Goal: Information Seeking & Learning: Find specific fact

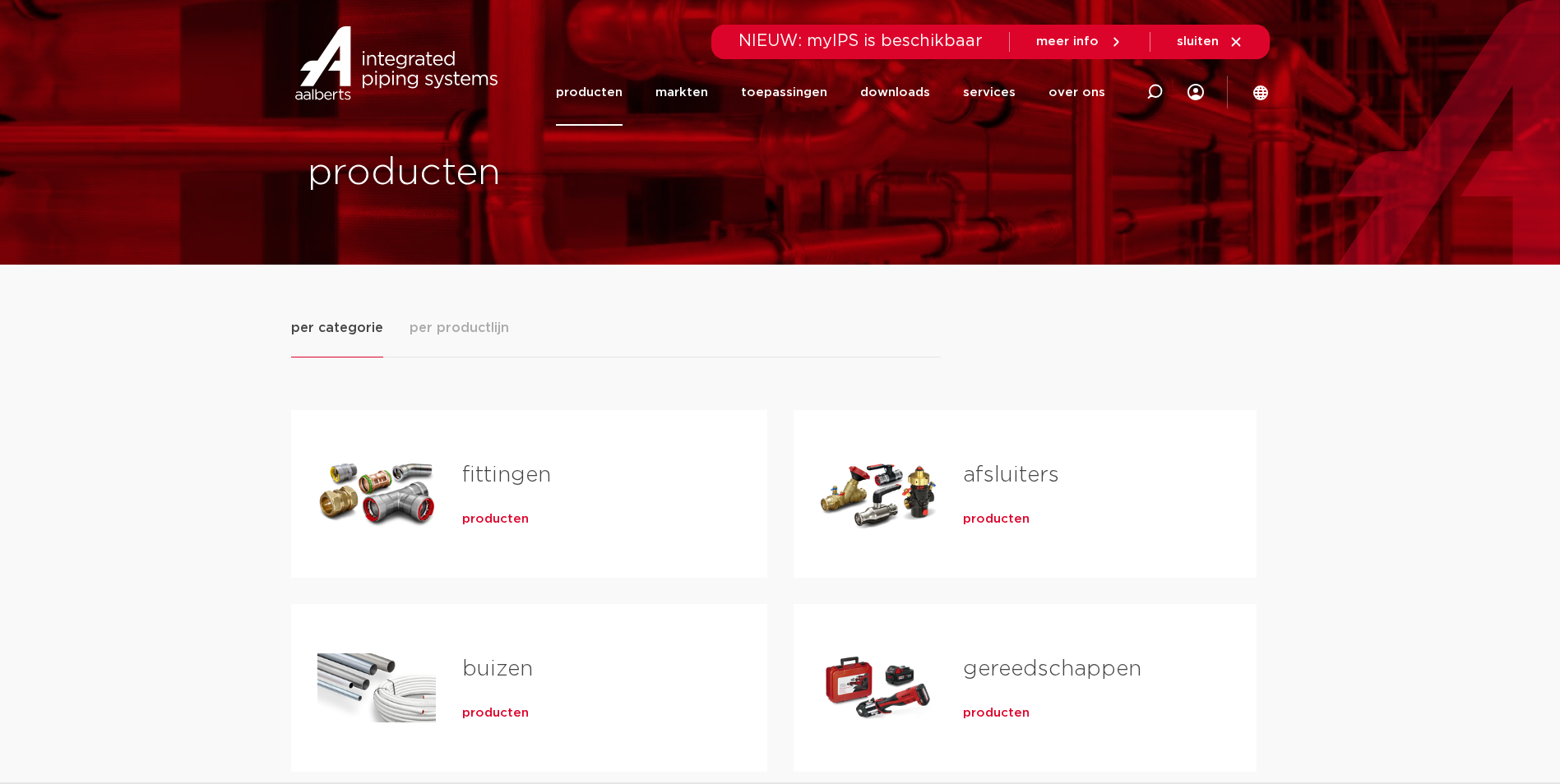
click at [501, 522] on span "producten" at bounding box center [495, 519] width 66 height 16
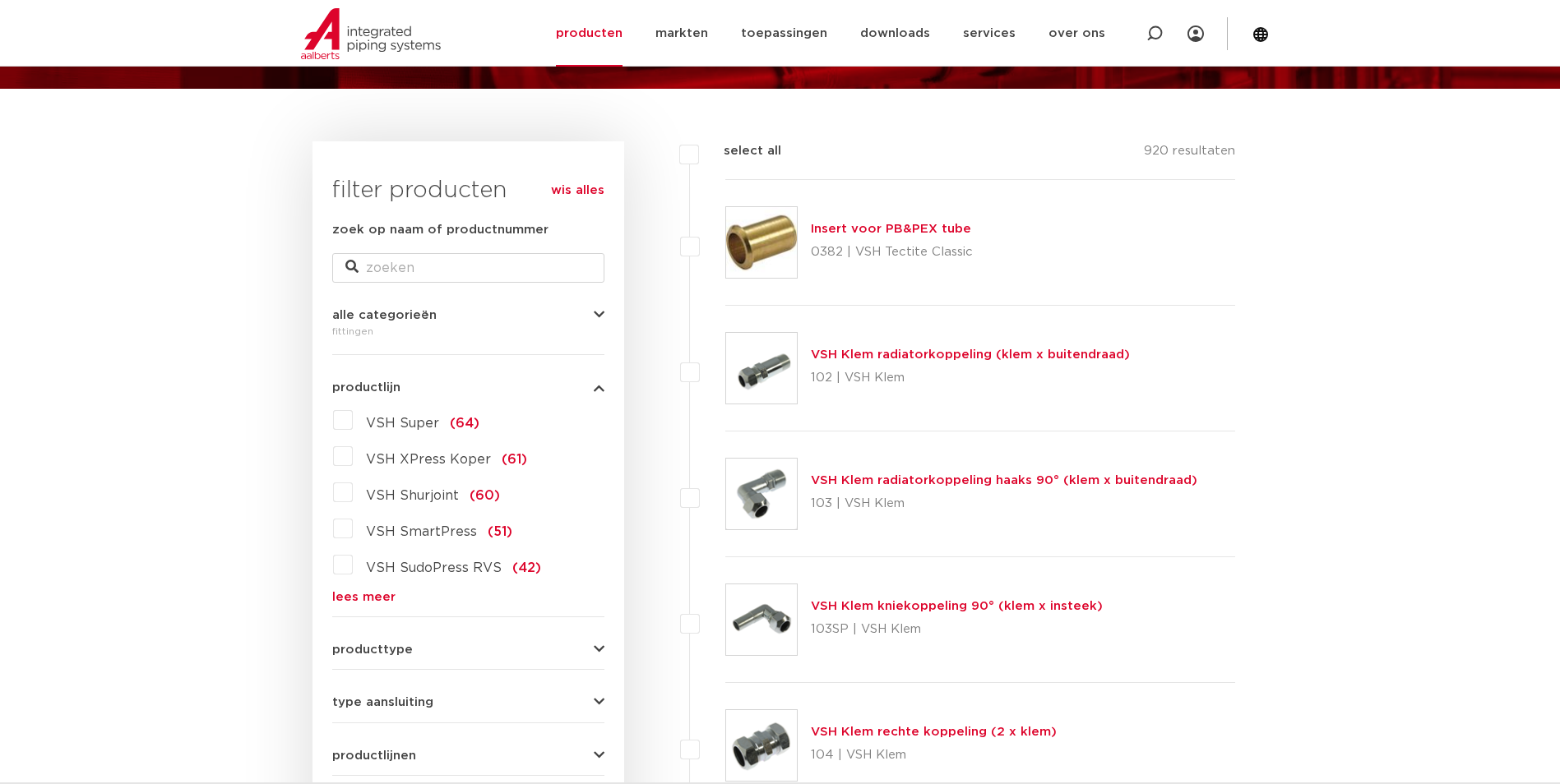
scroll to position [164, 0]
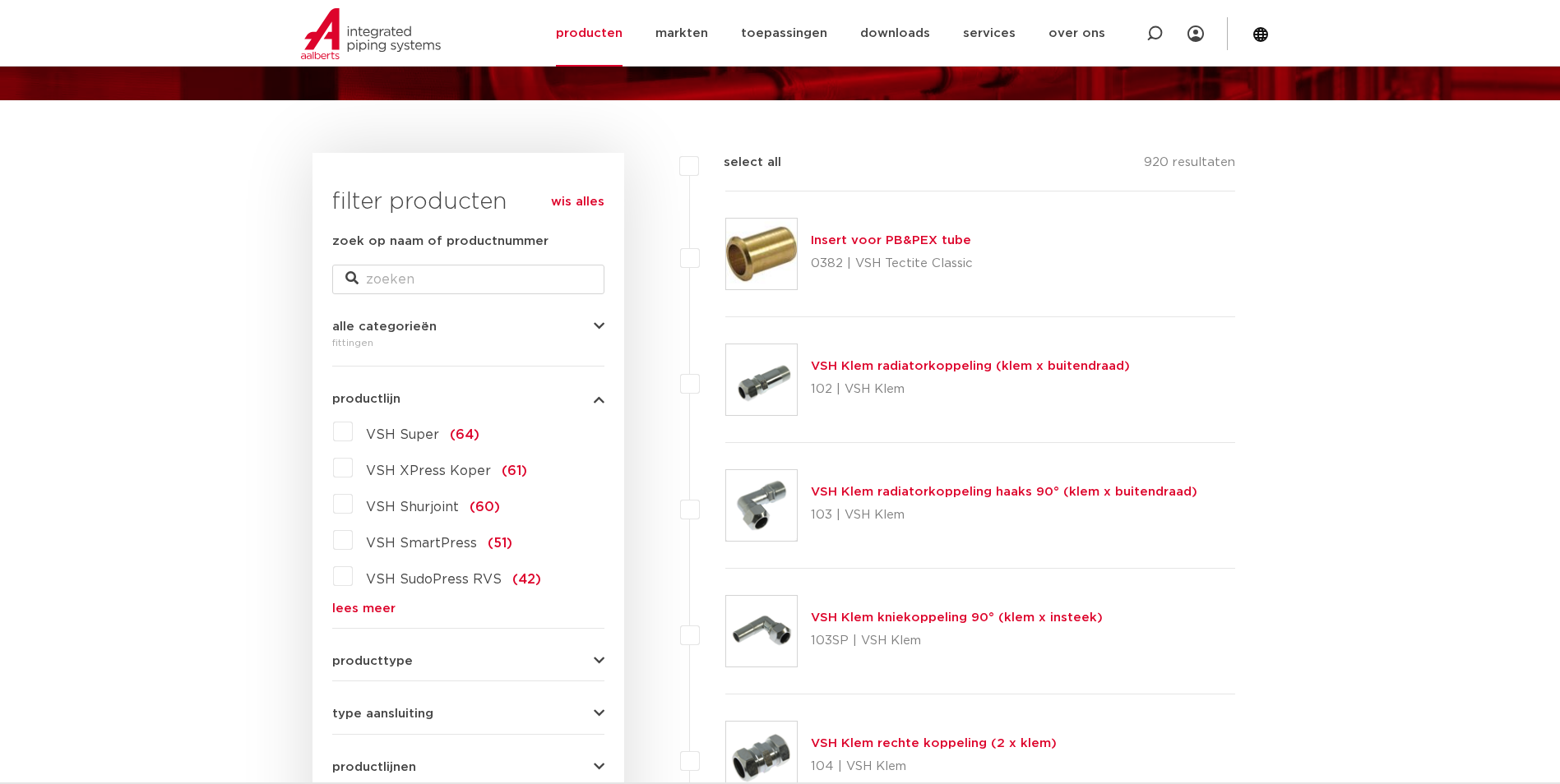
click at [380, 605] on link "lees meer" at bounding box center [468, 609] width 272 height 13
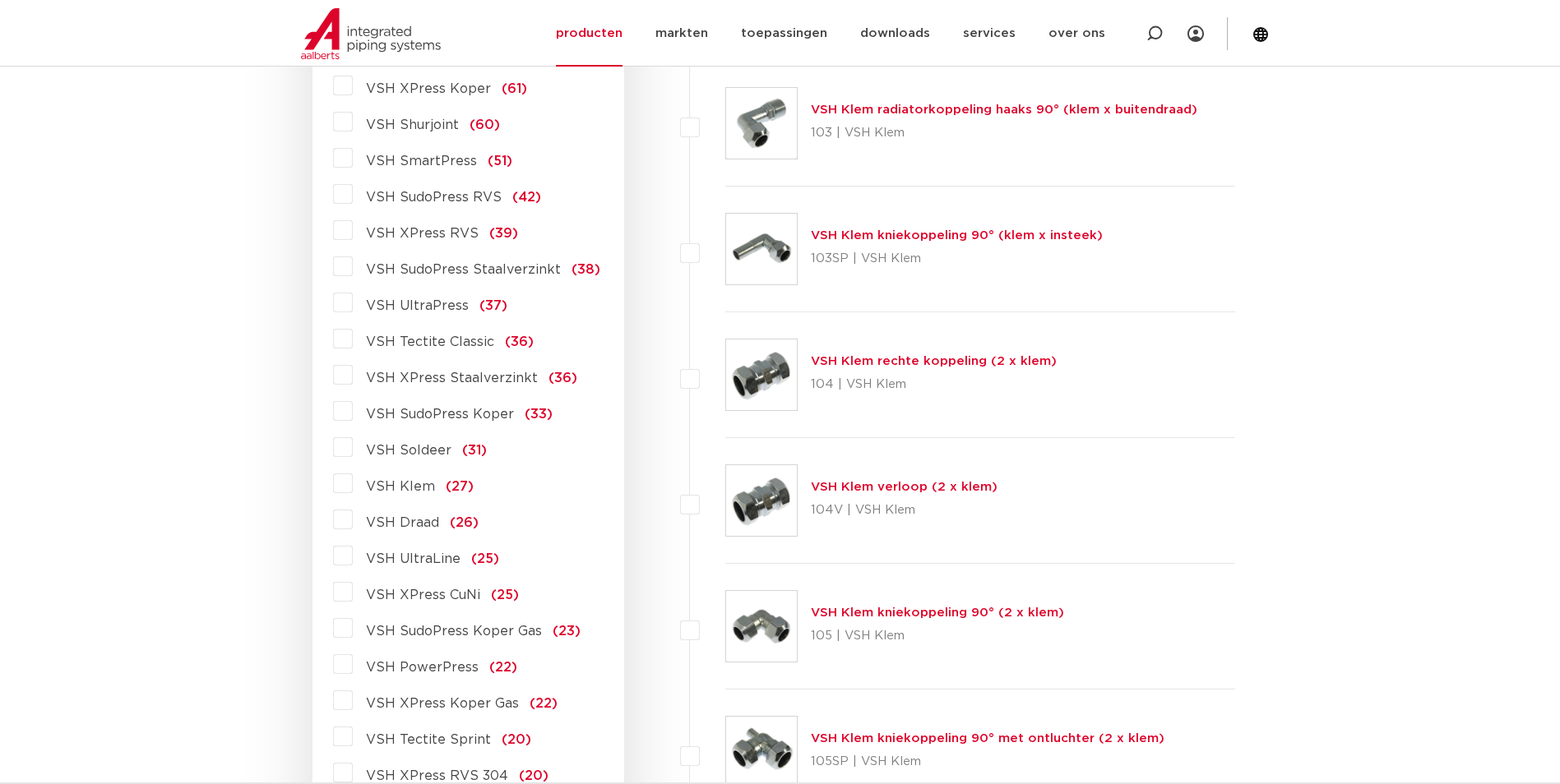
scroll to position [576, 0]
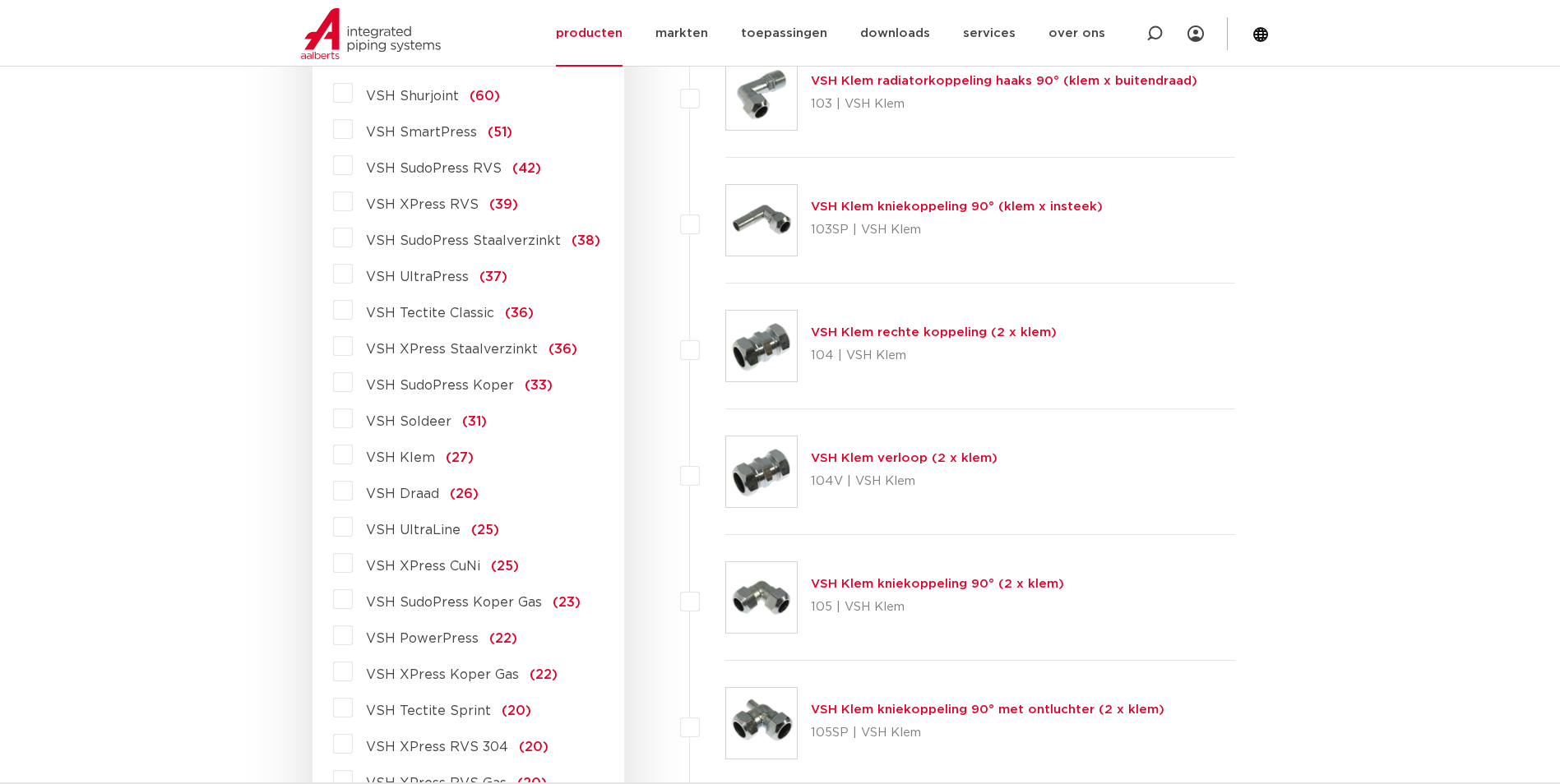
click at [353, 634] on label "VSH PowerPress (22)" at bounding box center [434, 635] width 164 height 26
click at [0, 0] on input "VSH PowerPress (22)" at bounding box center [0, 0] width 0 height 0
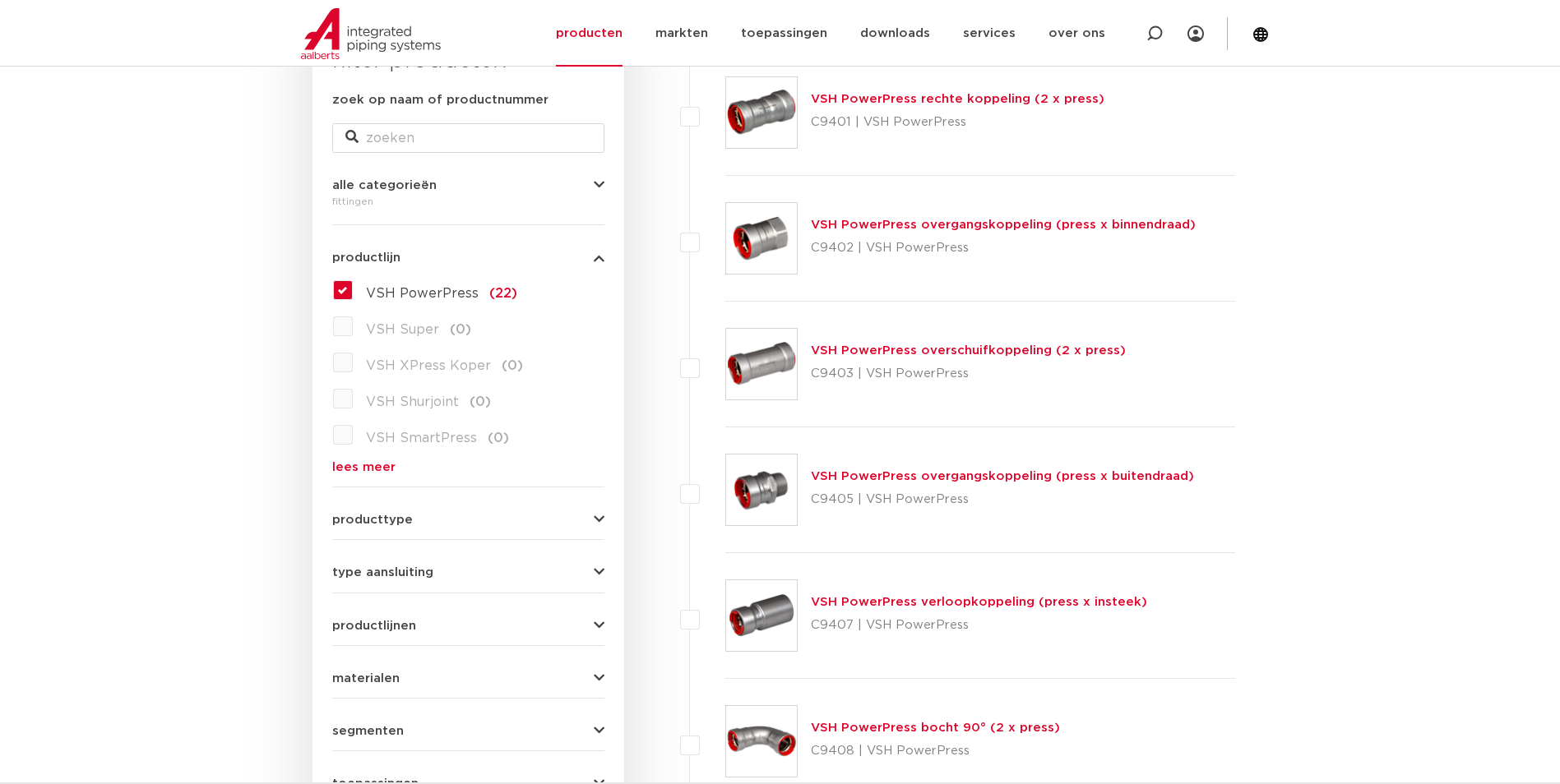
scroll to position [164, 0]
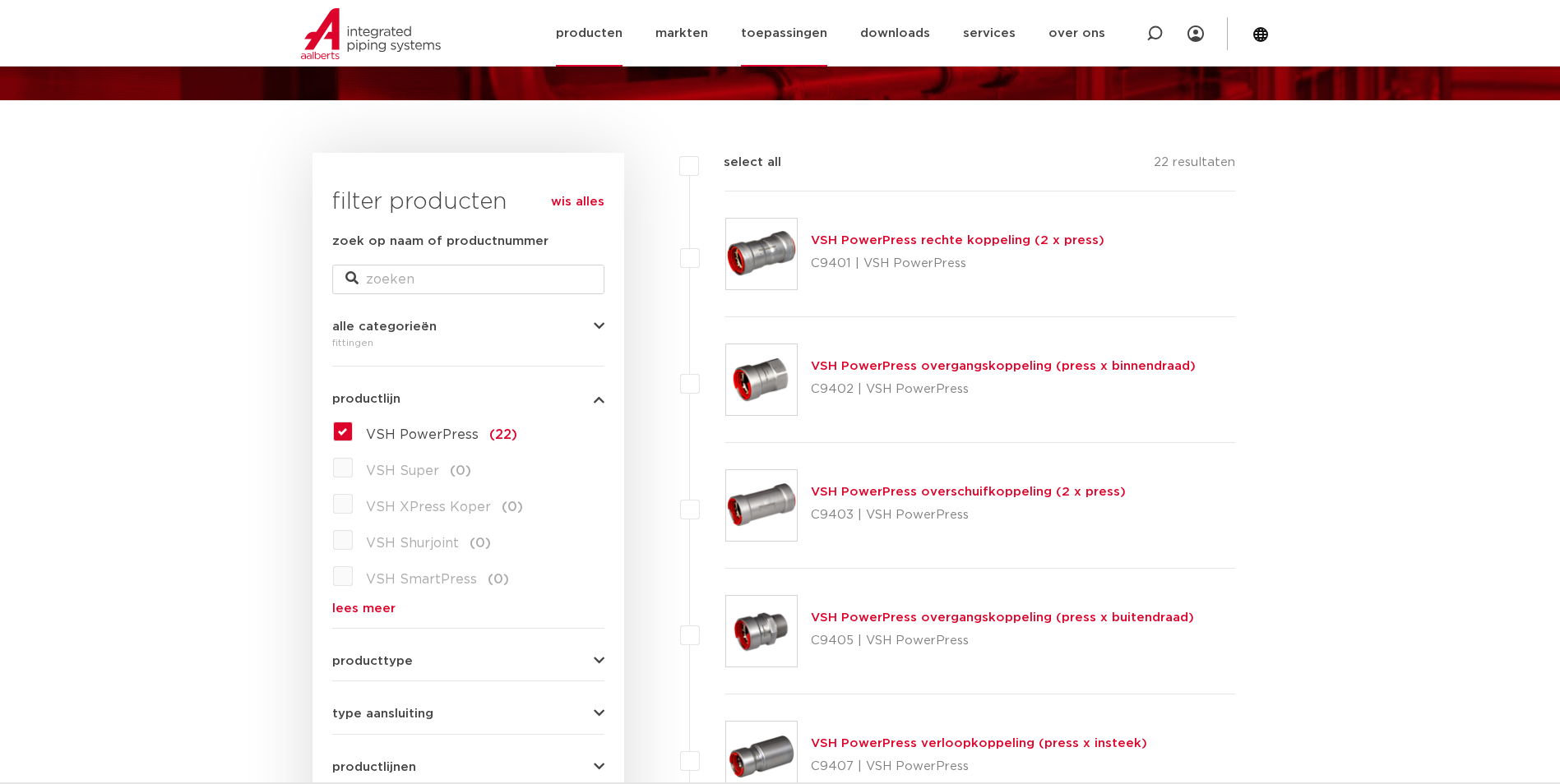
click at [779, 32] on link "toepassingen" at bounding box center [783, 33] width 86 height 66
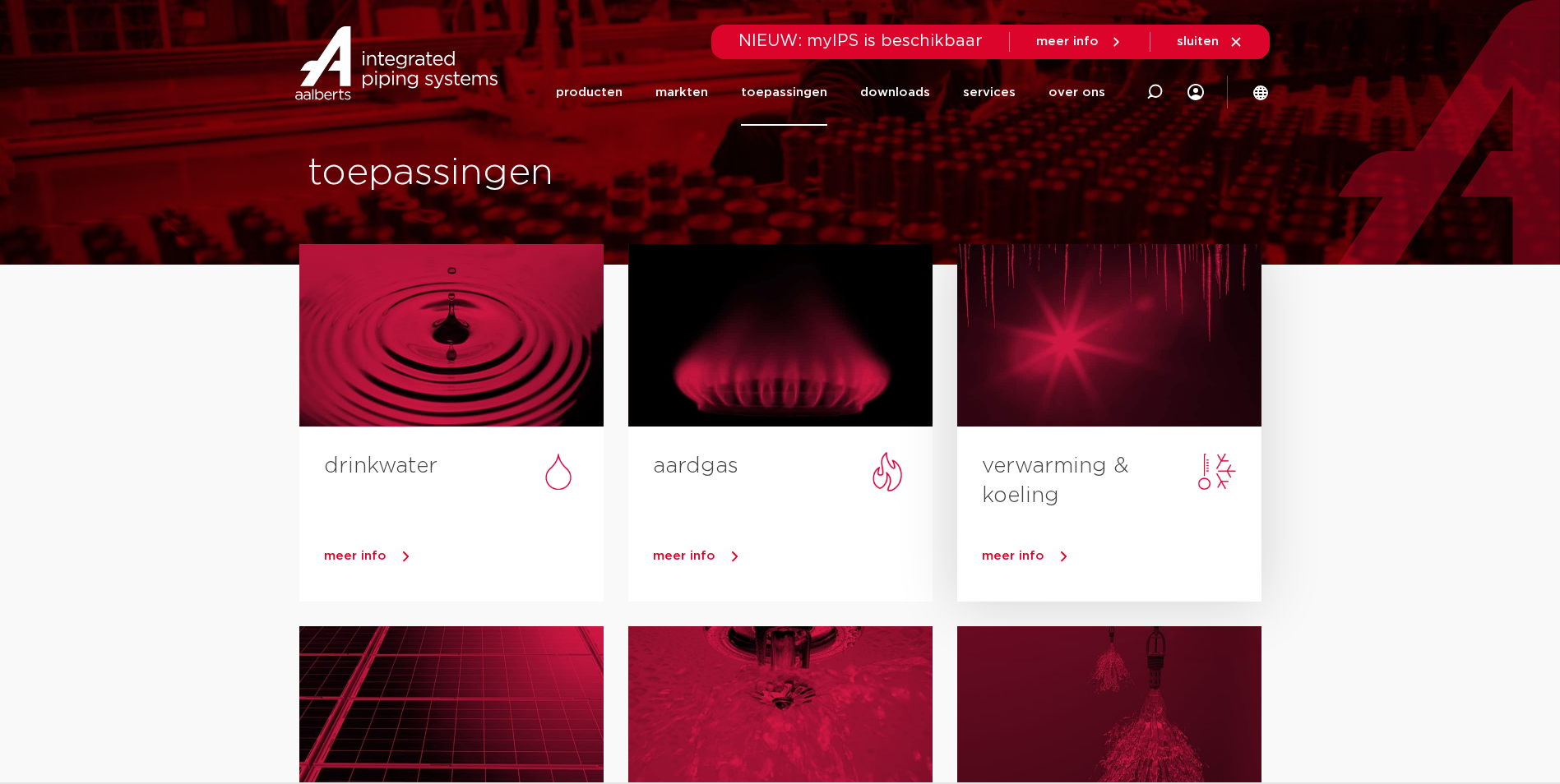
click at [1013, 483] on link "verwarming & koeling" at bounding box center [1055, 481] width 147 height 51
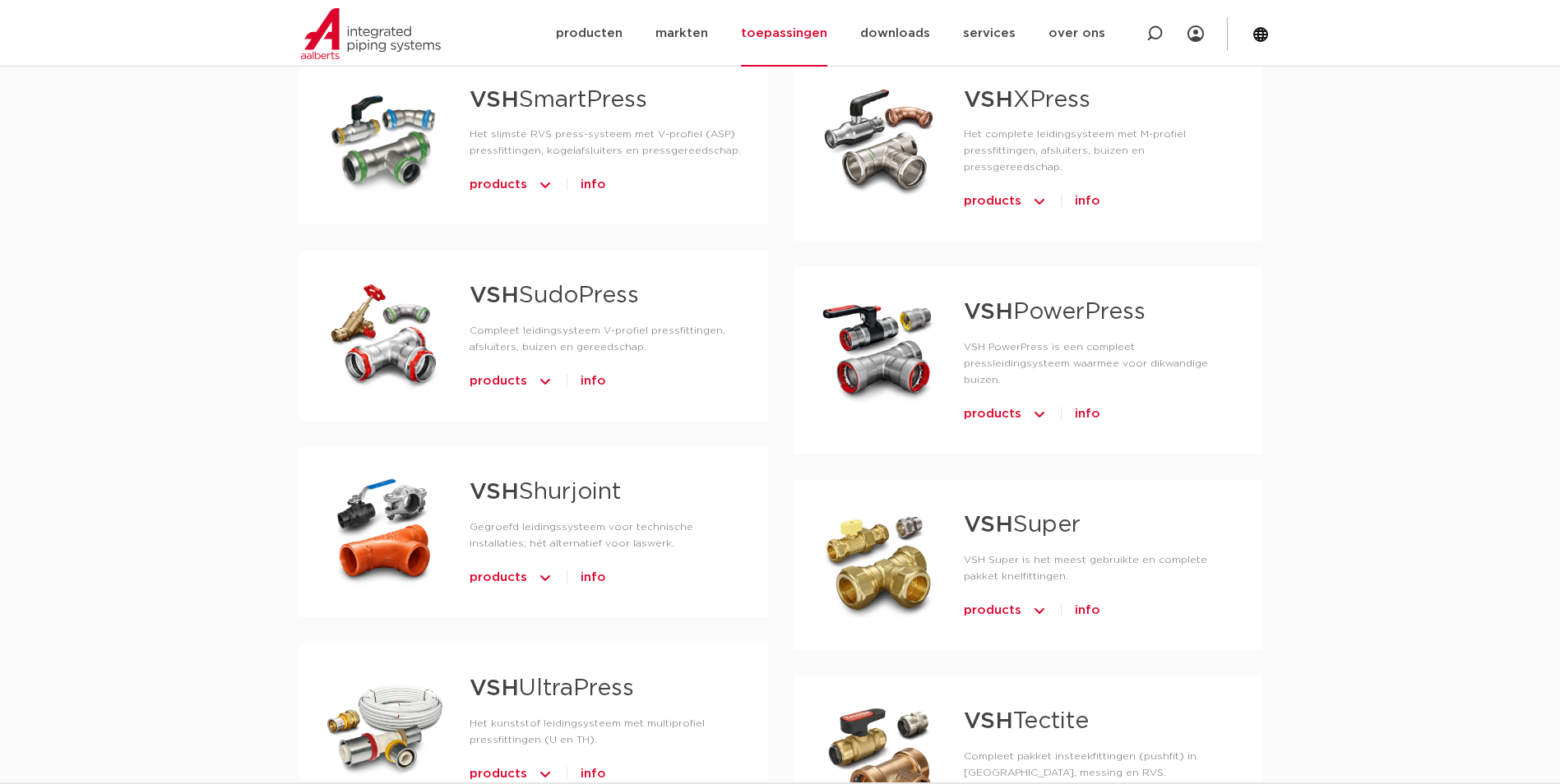
scroll to position [1151, 0]
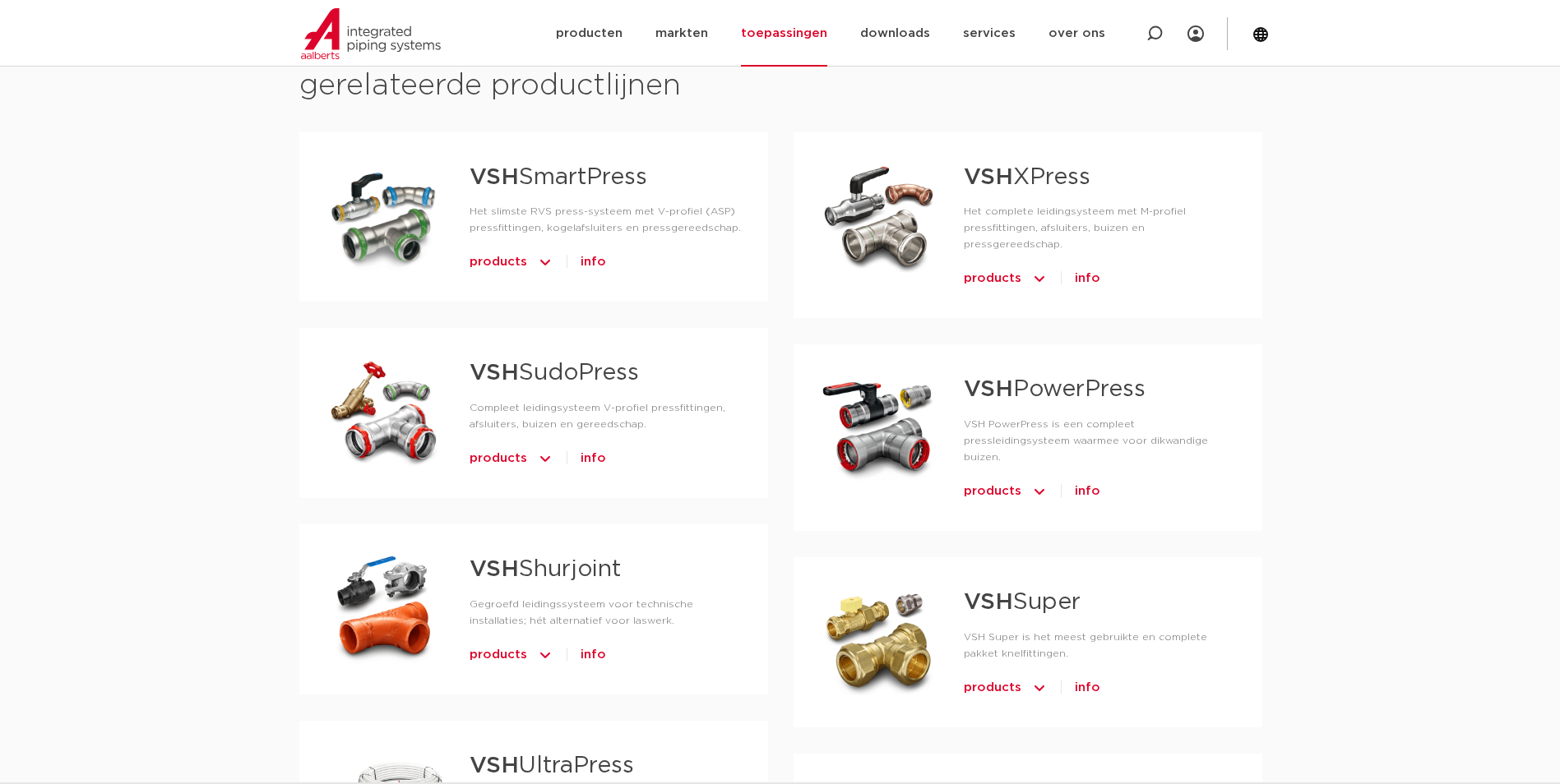
click at [1090, 479] on span "info" at bounding box center [1088, 491] width 25 height 26
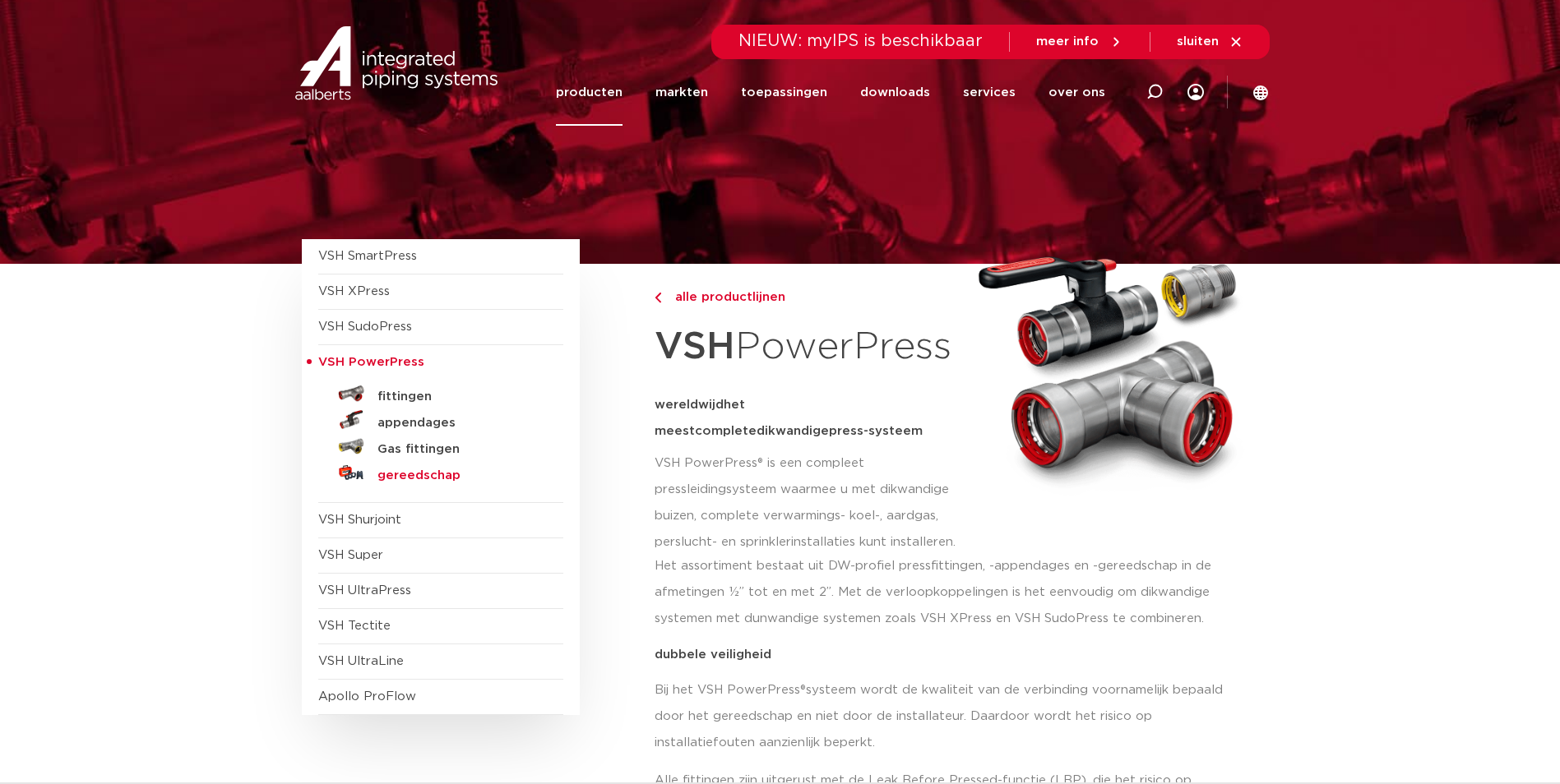
click at [409, 477] on h5 "gereedschap" at bounding box center [459, 476] width 163 height 15
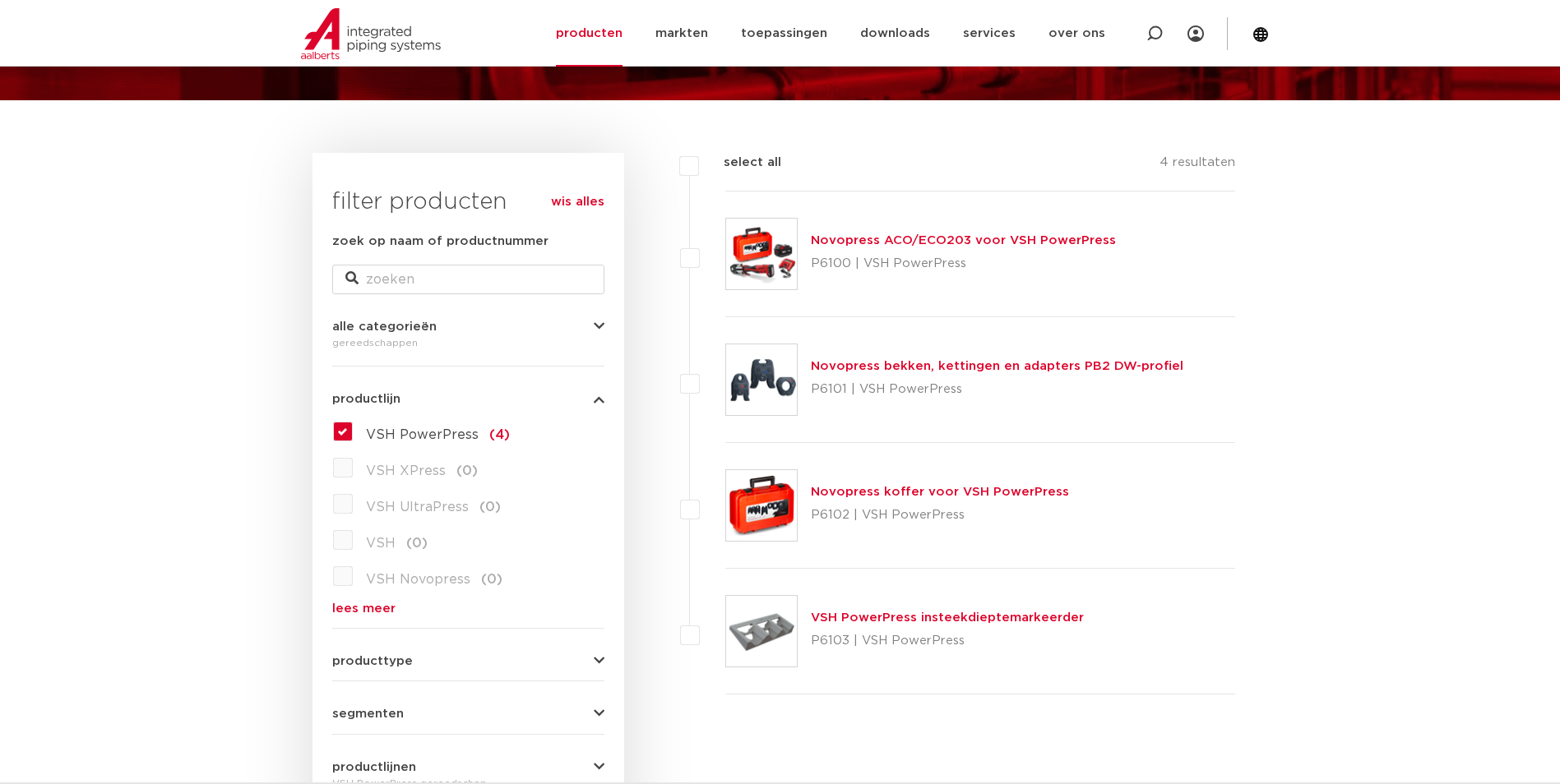
click at [954, 367] on link "Novopress bekken, kettingen en adapters PB2 DW-profiel" at bounding box center [996, 366] width 373 height 13
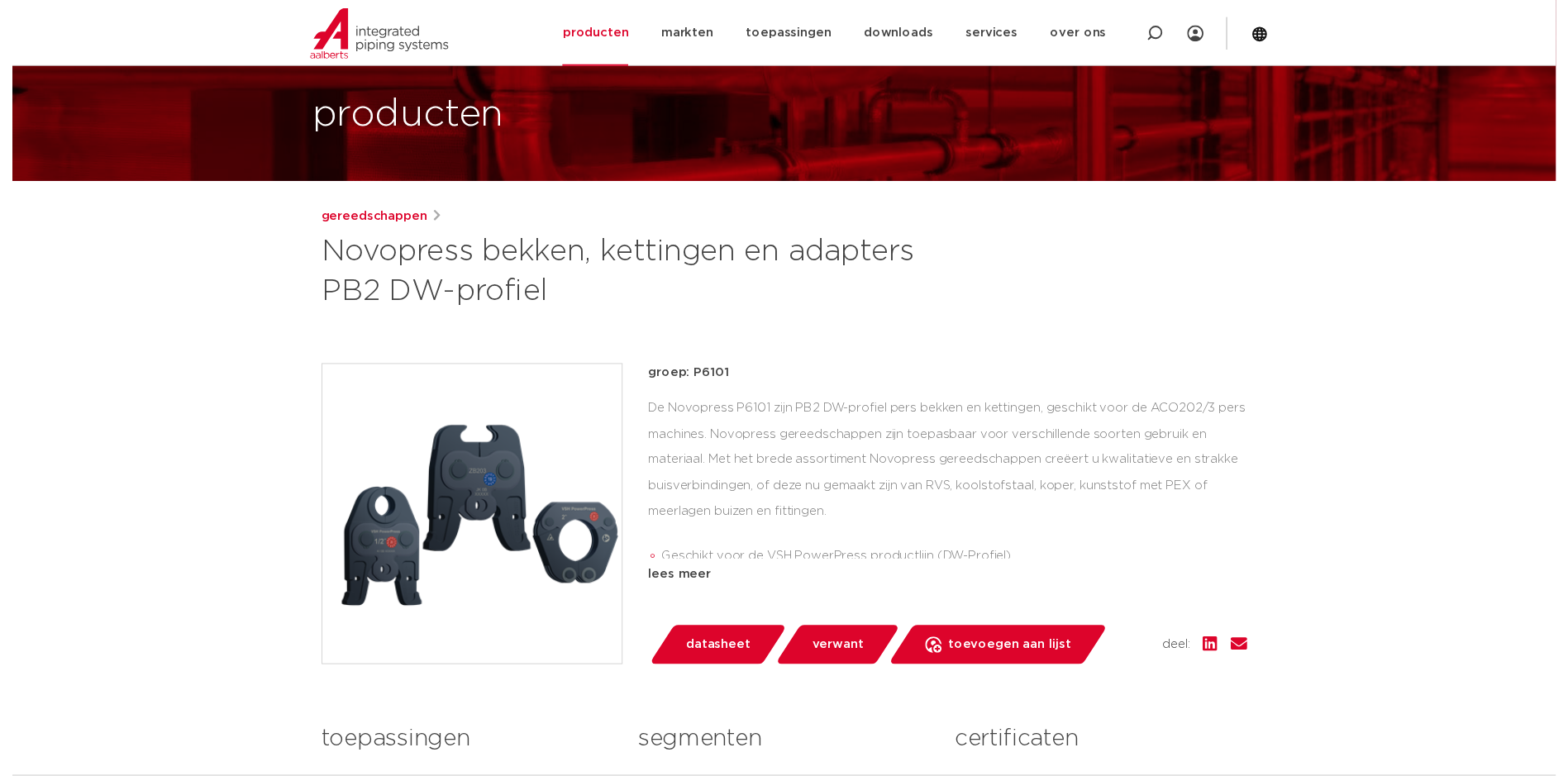
scroll to position [165, 0]
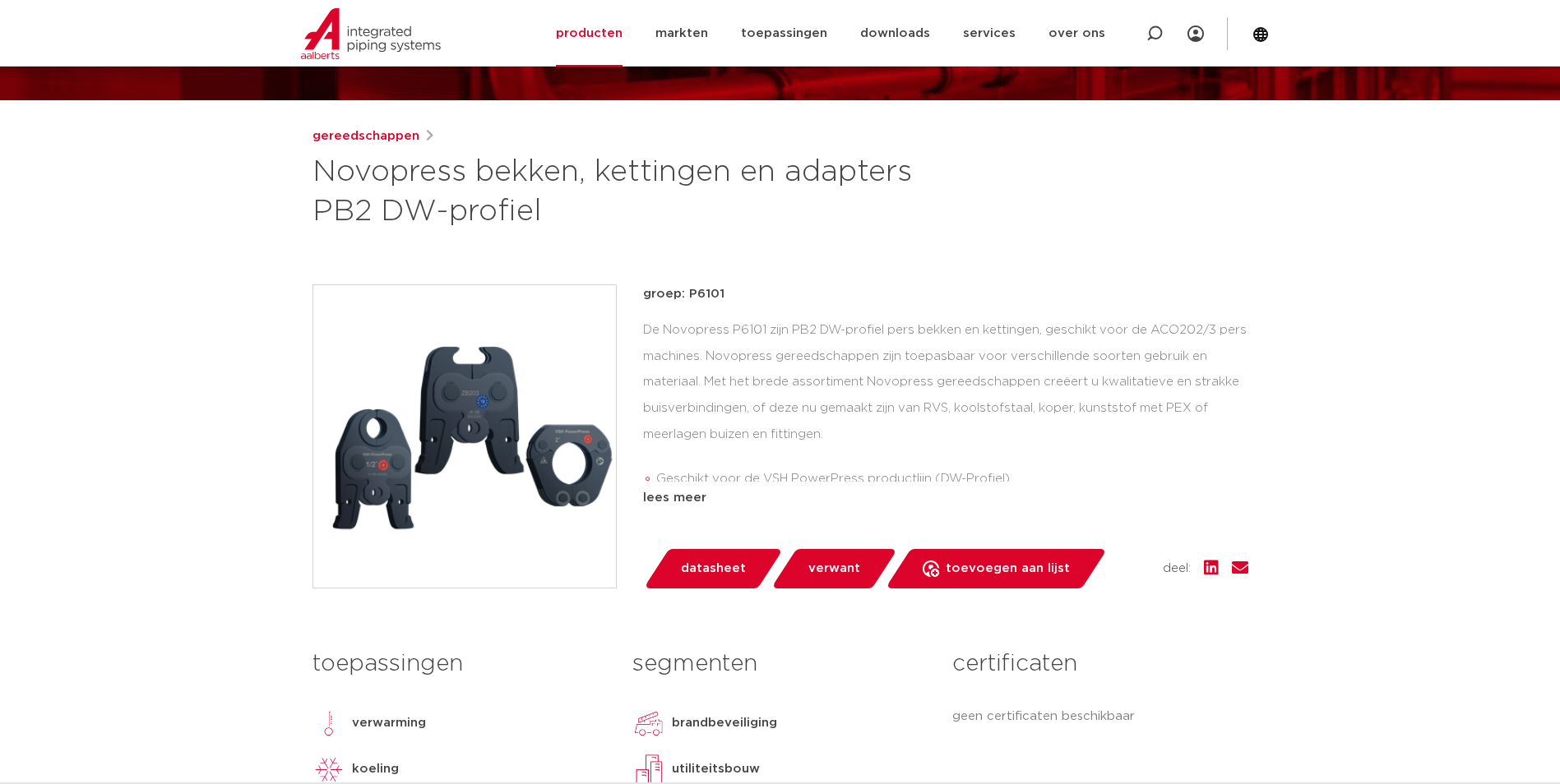
click at [730, 564] on span "datasheet" at bounding box center [713, 568] width 65 height 26
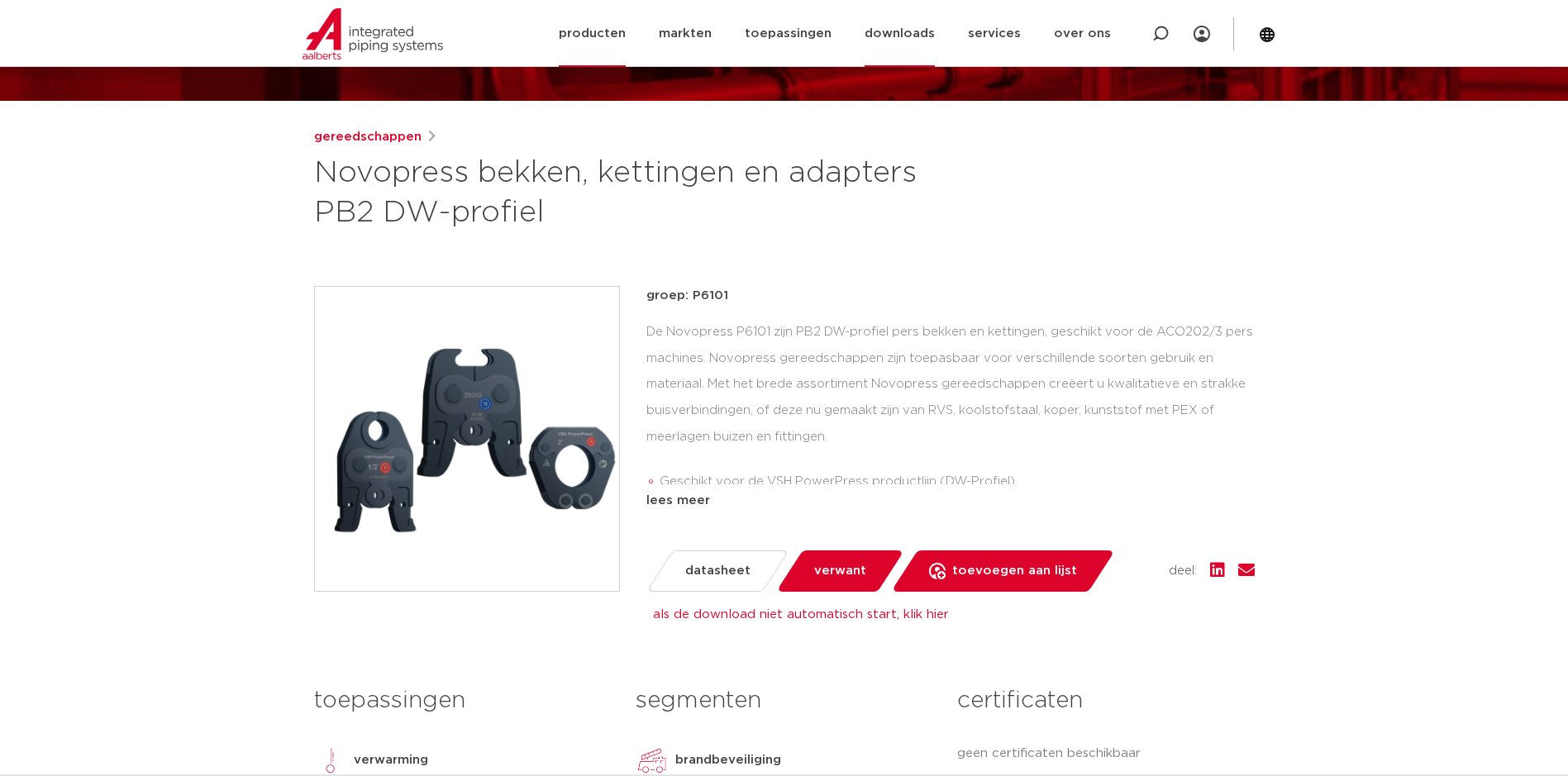
click at [886, 3] on link "downloads" at bounding box center [899, 33] width 70 height 66
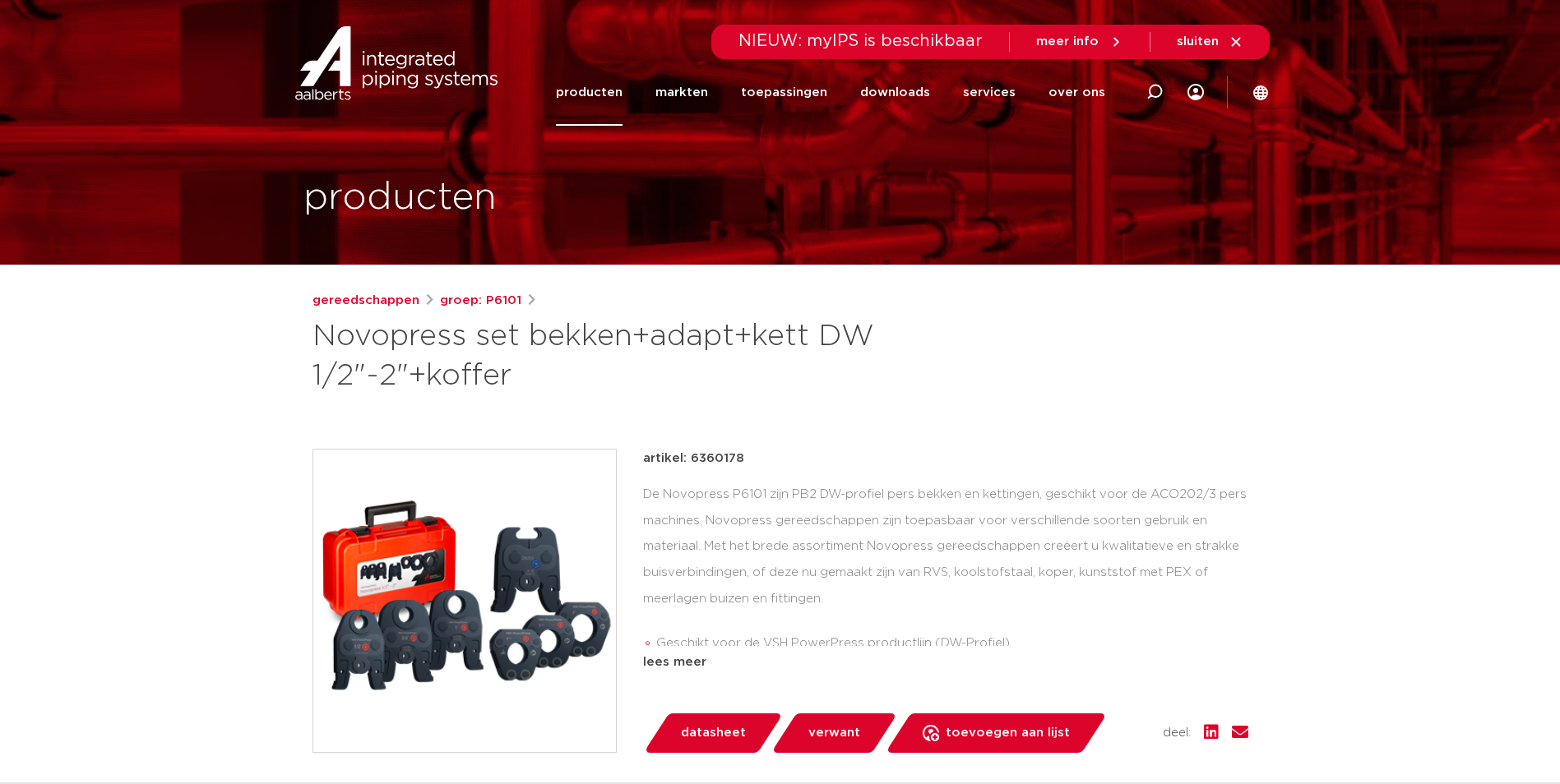
drag, startPoint x: 686, startPoint y: 460, endPoint x: 738, endPoint y: 460, distance: 52.0
click at [738, 460] on p "artikel: 6360178" at bounding box center [693, 459] width 102 height 20
copy p "6360178"
